Goal: Task Accomplishment & Management: Complete application form

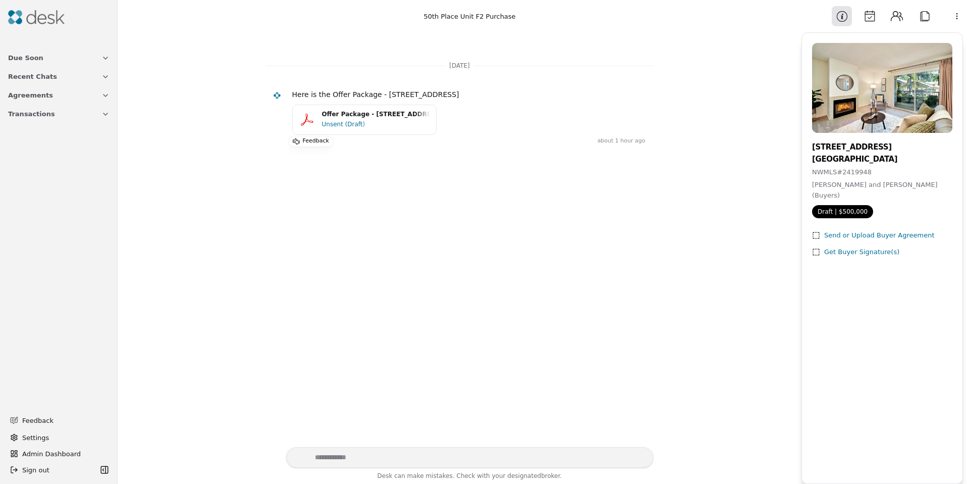
click at [333, 122] on div "Unsent (Draft)" at bounding box center [346, 124] width 48 height 10
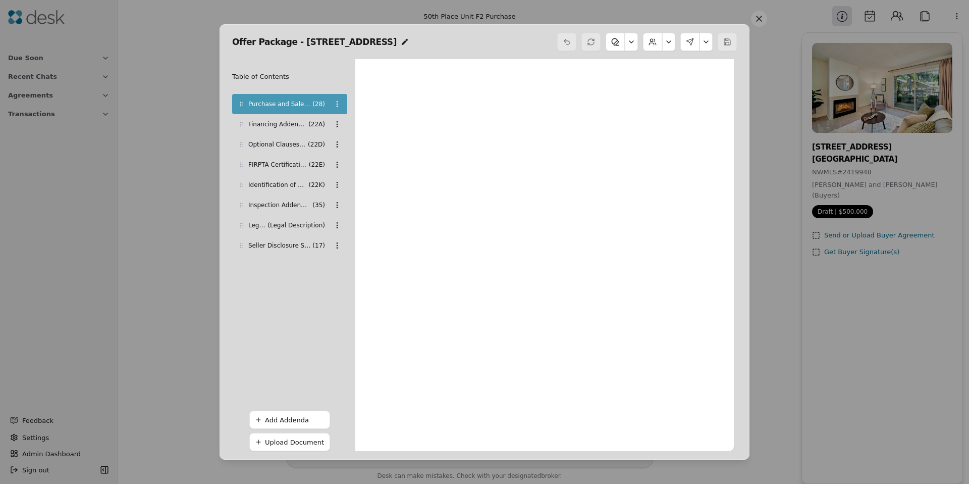
scroll to position [5, 0]
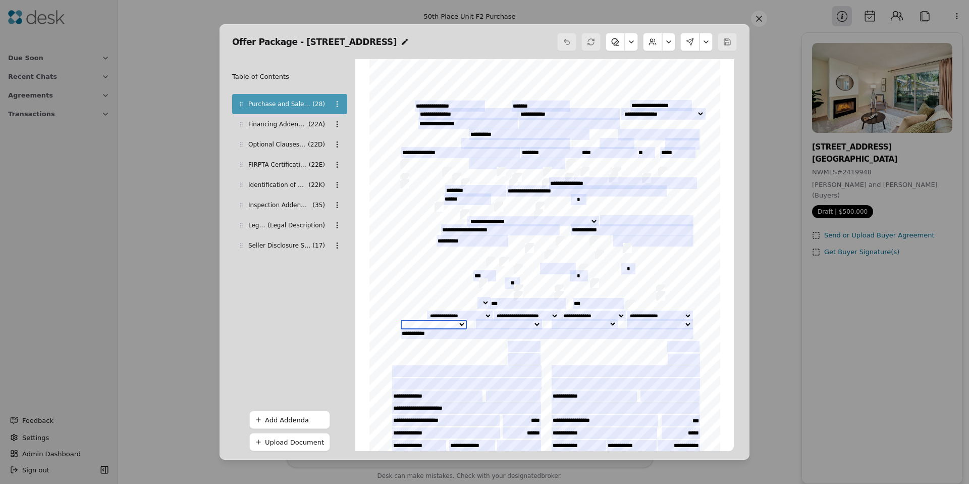
click at [459, 324] on select "**********" at bounding box center [434, 325] width 66 height 10
click at [626, 270] on input "*" at bounding box center [629, 268] width 14 height 11
type input "**"
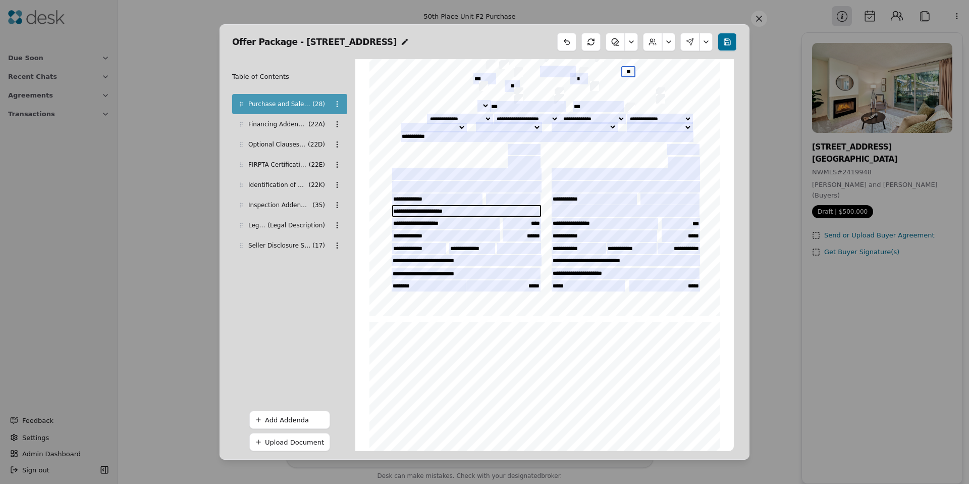
scroll to position [202, 0]
click at [403, 262] on input "**********" at bounding box center [467, 259] width 150 height 11
click at [427, 274] on input "**********" at bounding box center [466, 273] width 149 height 11
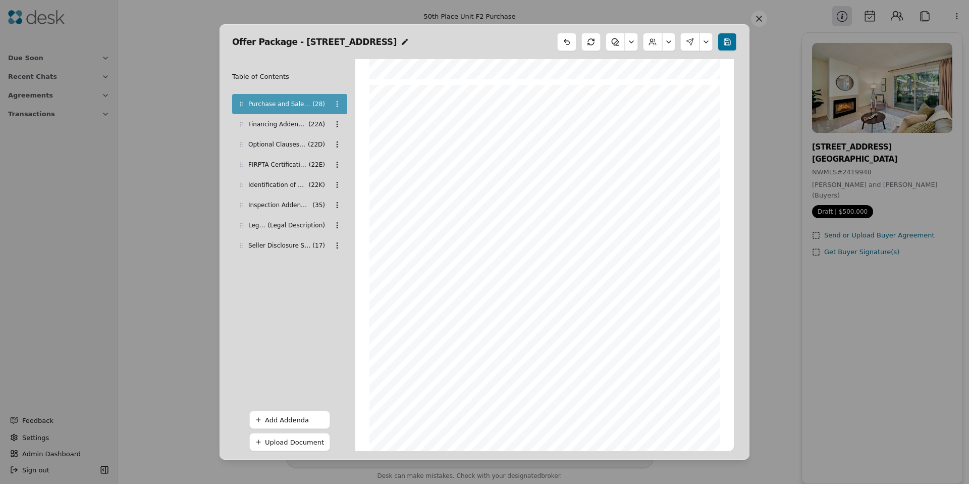
scroll to position [1869, 0]
click at [284, 117] on div "Financing Addendum ( 22A )" at bounding box center [289, 124] width 115 height 20
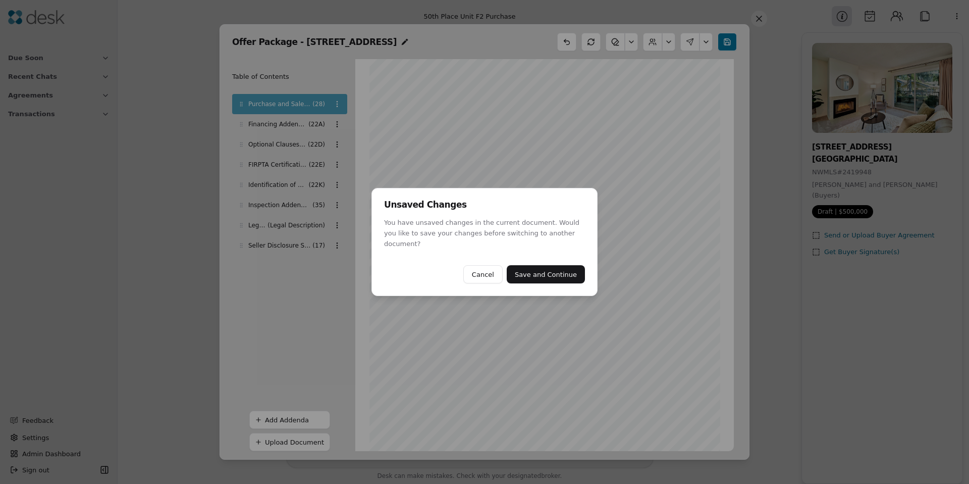
click at [545, 274] on button "Save and Continue" at bounding box center [546, 274] width 78 height 18
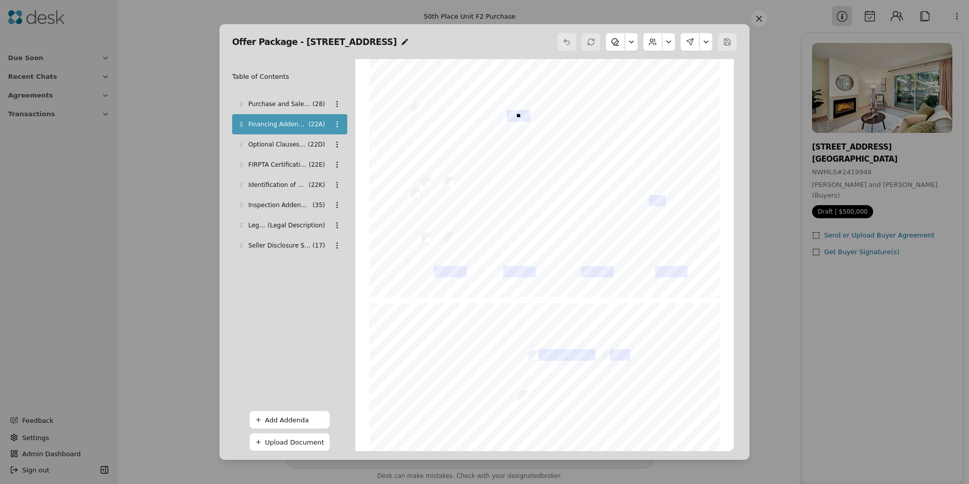
scroll to position [0, 0]
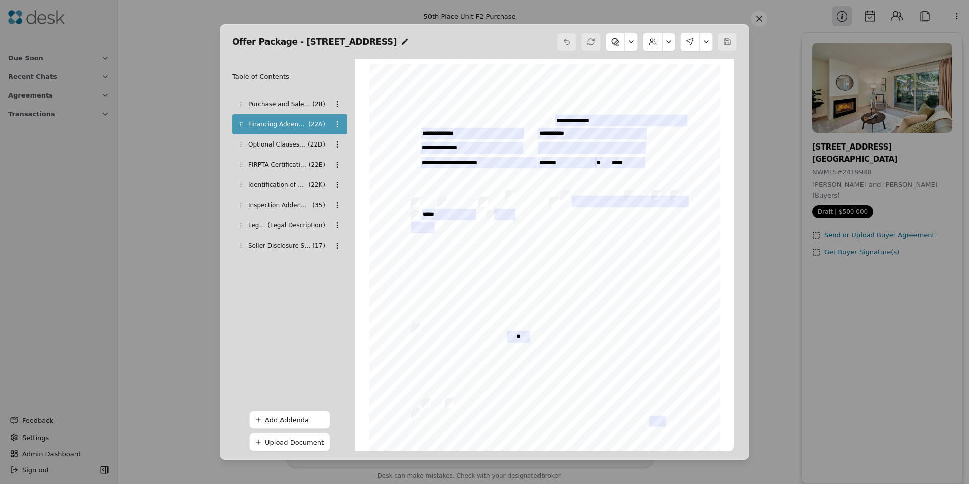
click at [275, 148] on span "Optional Clauses Addendum" at bounding box center [277, 144] width 58 height 10
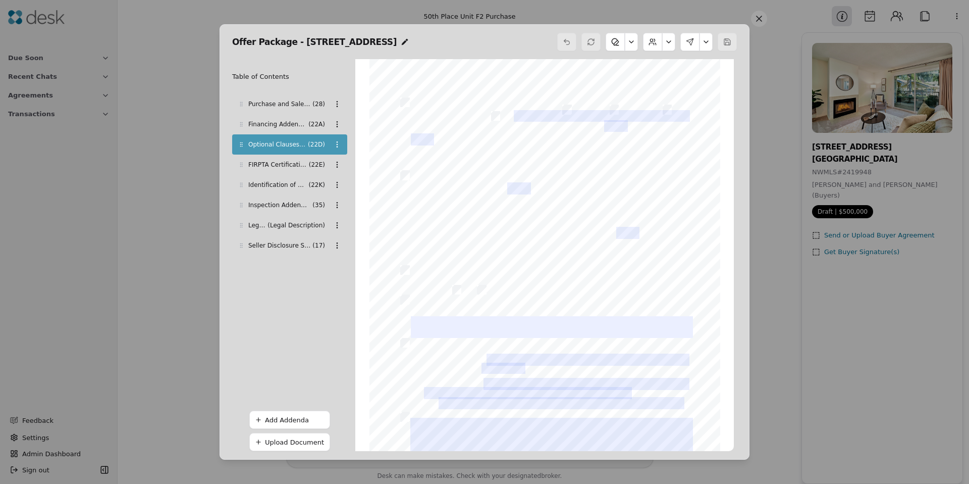
scroll to position [492, 0]
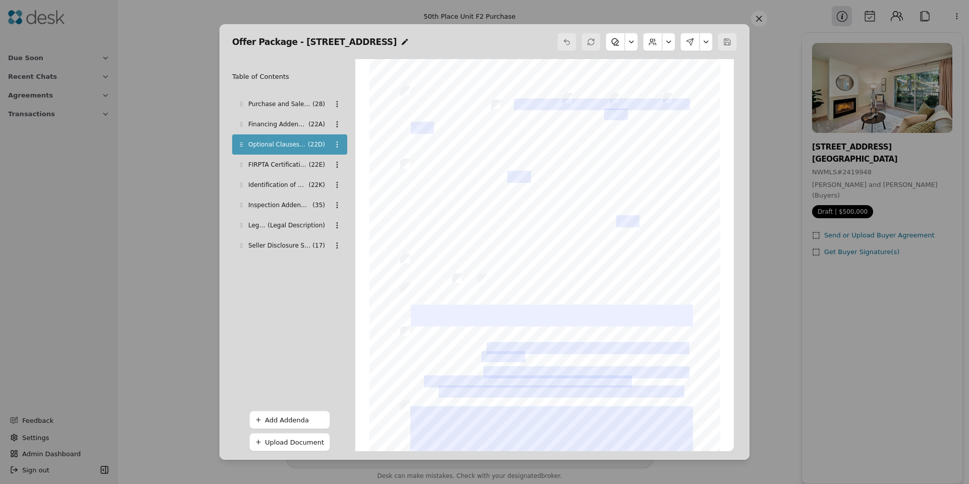
click at [284, 171] on div "FIRPTA Certification ( 22E )" at bounding box center [289, 164] width 115 height 20
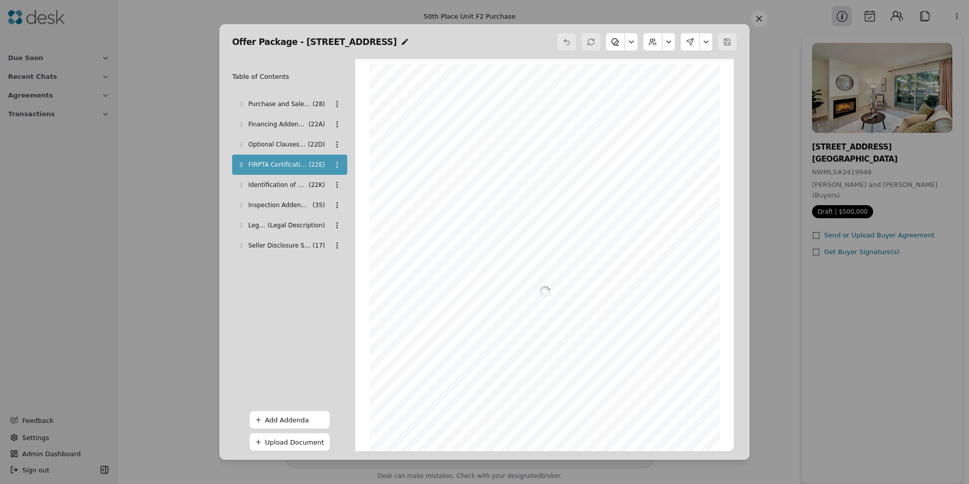
scroll to position [5, 0]
click at [284, 184] on span "Identification of Utilities" at bounding box center [277, 185] width 58 height 10
click at [443, 96] on span "[PERSON_NAME]" at bounding box center [447, 95] width 47 height 6
click at [306, 141] on div "Optional Clauses Addendum ( 22D )" at bounding box center [289, 144] width 115 height 20
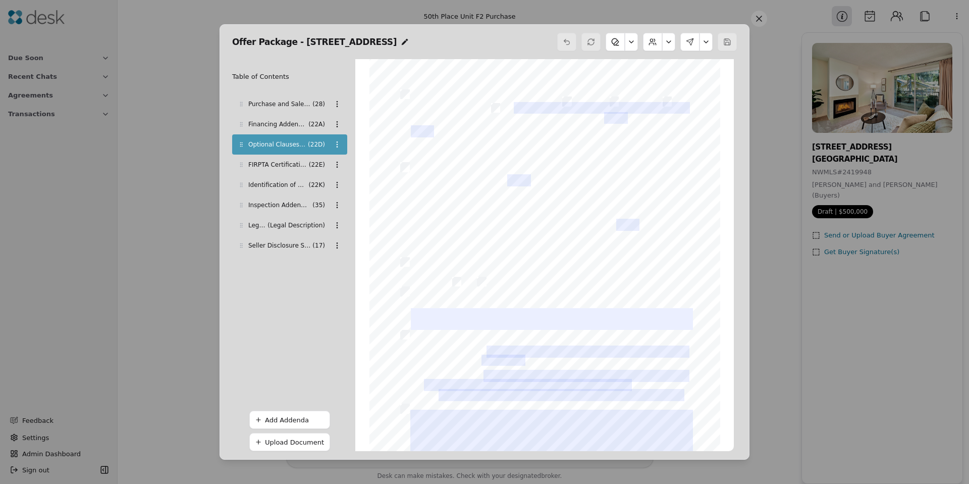
scroll to position [531, 0]
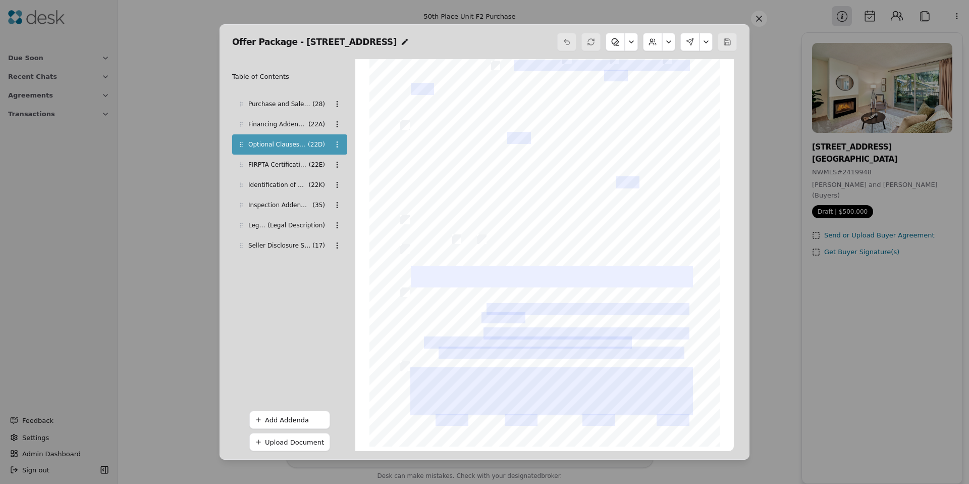
click at [302, 206] on span "Inspection Addendum" at bounding box center [279, 205] width 62 height 10
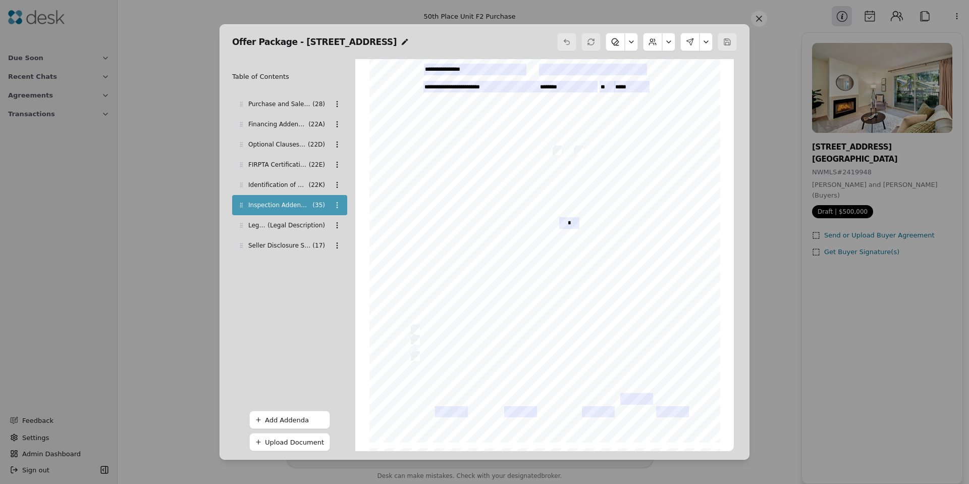
scroll to position [79, 0]
click at [308, 230] on div "Legal Description ( Legal Description )" at bounding box center [289, 225] width 115 height 20
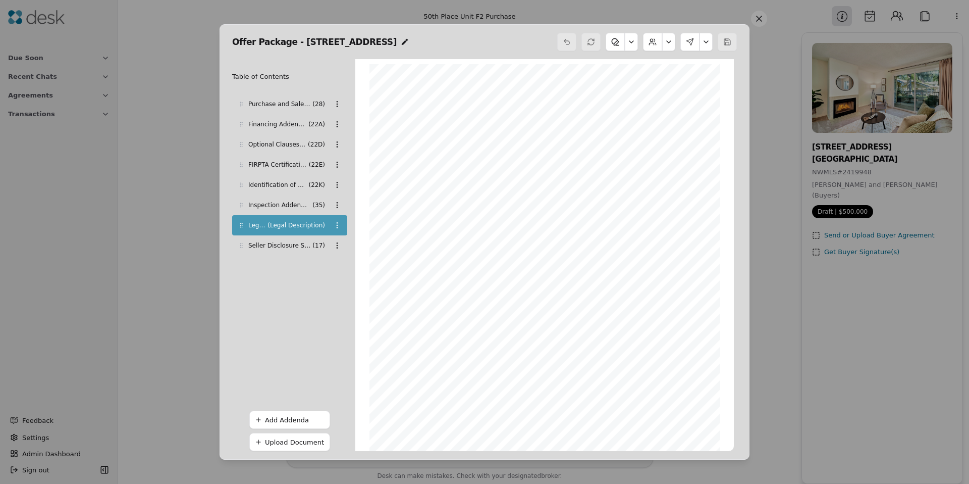
scroll to position [5, 0]
click at [491, 185] on div "EXHIBIT A Exhibit A obtained from document recorded under recording number 2004…" at bounding box center [545, 286] width 351 height 454
click at [285, 250] on span "Seller Disclosure Statement" at bounding box center [279, 245] width 62 height 10
click at [302, 182] on span "Identification of Utilities" at bounding box center [277, 185] width 58 height 10
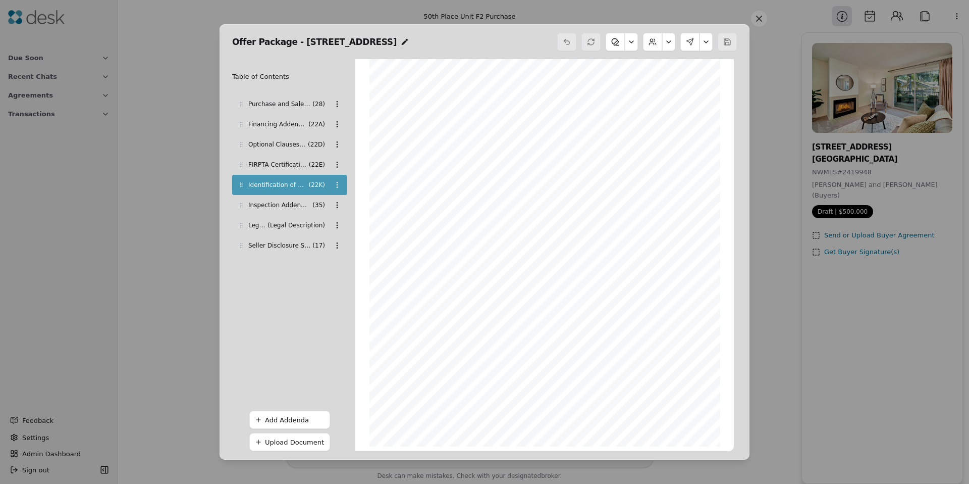
scroll to position [0, 0]
click at [292, 160] on span "FIRPTA Certification" at bounding box center [277, 165] width 59 height 10
click at [293, 142] on span "Optional Clauses Addendum" at bounding box center [277, 144] width 58 height 10
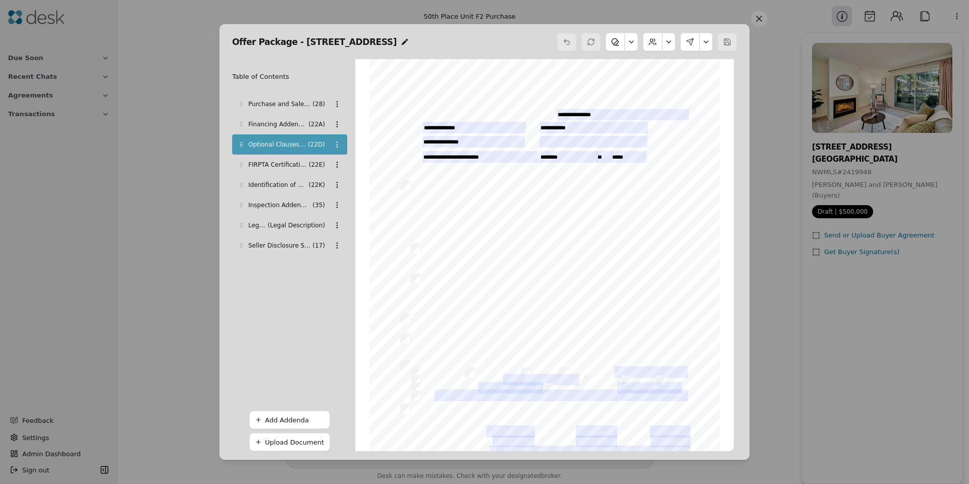
click at [293, 218] on div "Legal Description ( Legal Description )" at bounding box center [289, 225] width 115 height 20
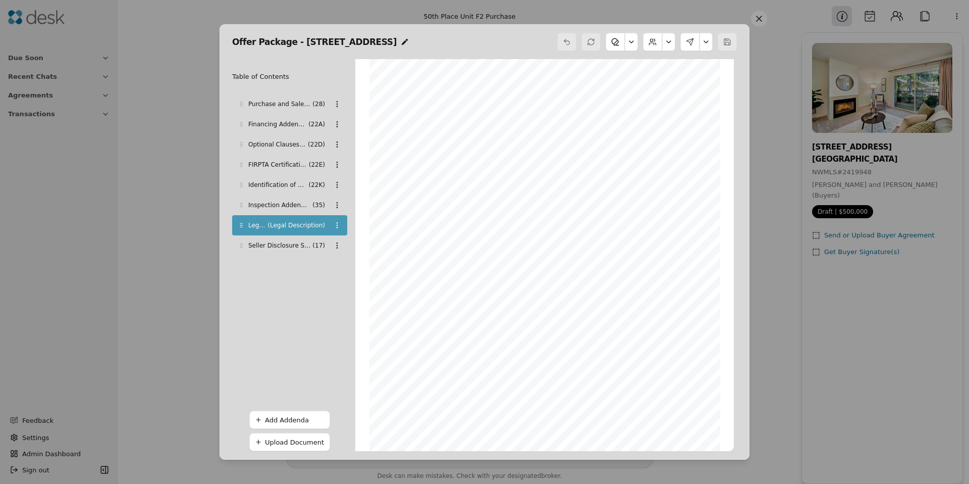
click at [294, 200] on span "Inspection Addendum" at bounding box center [279, 205] width 62 height 10
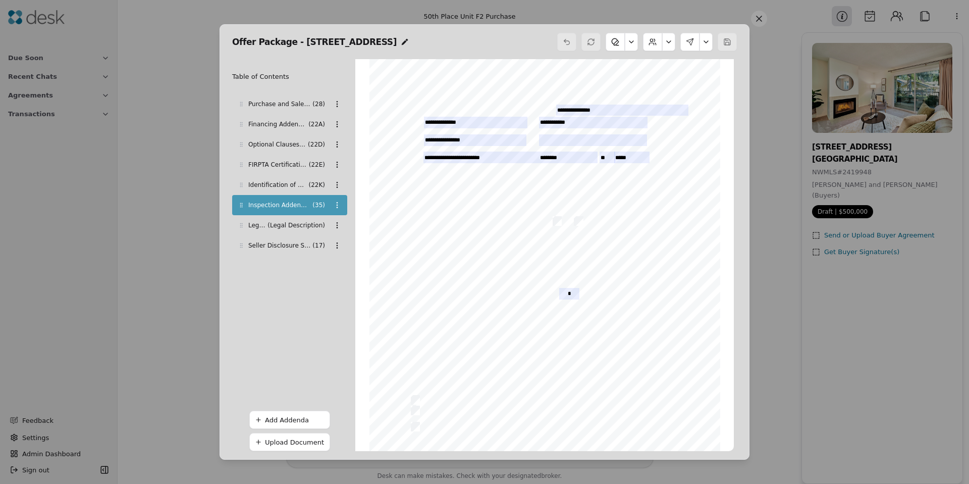
click at [629, 42] on button at bounding box center [631, 42] width 13 height 18
click at [671, 44] on button at bounding box center [668, 42] width 13 height 18
click at [647, 70] on button "Edit Buyers" at bounding box center [642, 67] width 56 height 18
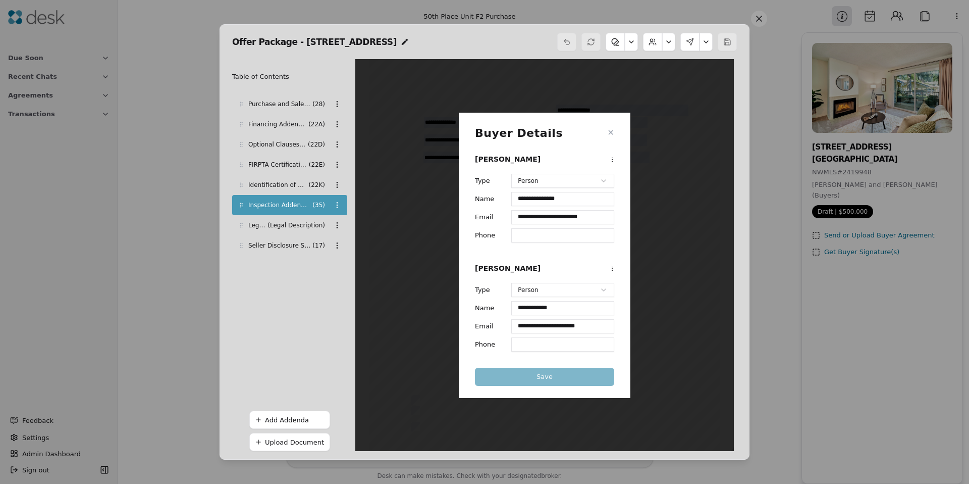
click at [612, 131] on button "✕" at bounding box center [611, 133] width 7 height 12
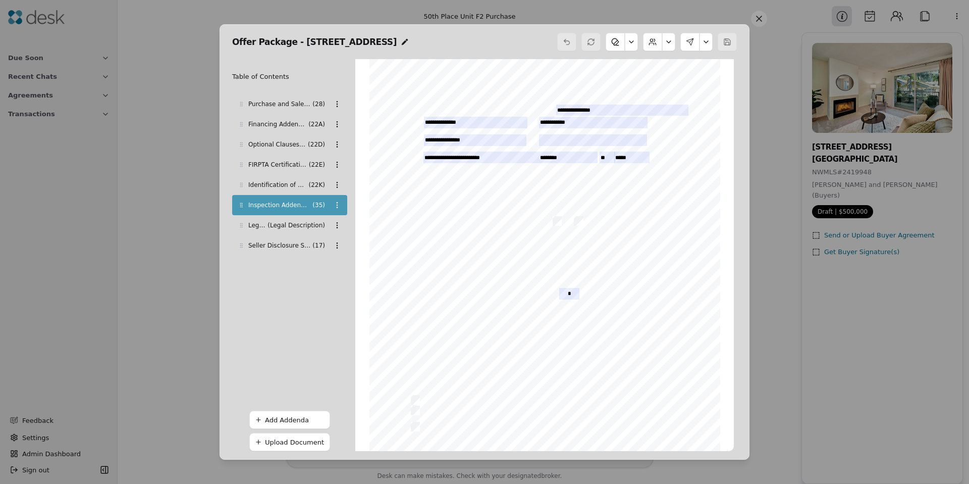
click at [709, 44] on button at bounding box center [706, 42] width 13 height 18
click at [678, 87] on button "Review Signing" at bounding box center [675, 85] width 70 height 18
click at [706, 39] on button at bounding box center [706, 42] width 13 height 18
click at [674, 82] on button "Review Signing" at bounding box center [675, 85] width 70 height 18
